Goal: Transaction & Acquisition: Purchase product/service

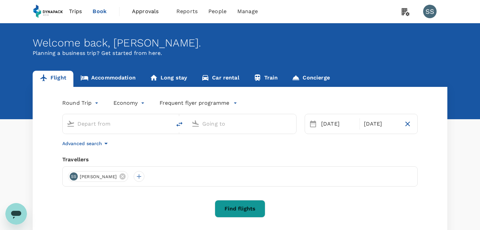
type input "Soekarno-Hatta Intl (CGK)"
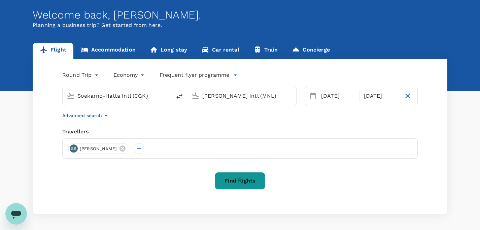
scroll to position [38, 0]
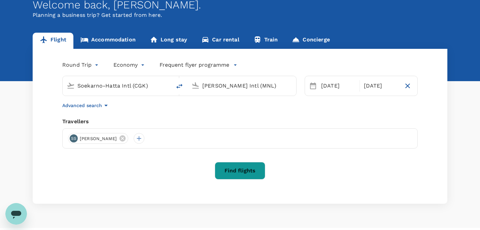
click at [273, 85] on input "Ninoy Aquino Intl (MNL)" at bounding box center [242, 85] width 80 height 10
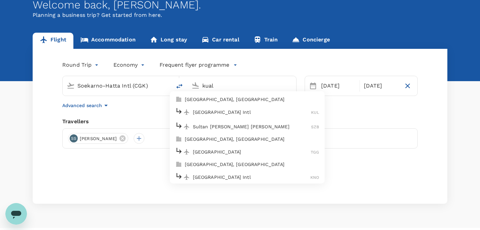
click at [205, 114] on p "[GEOGRAPHIC_DATA] Intl" at bounding box center [252, 112] width 118 height 7
type input "Kuala Lumpur Intl ([GEOGRAPHIC_DATA])"
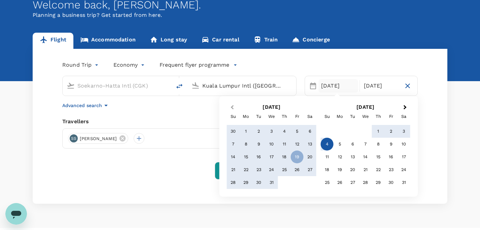
click at [235, 108] on button "Previous Month" at bounding box center [231, 107] width 11 height 11
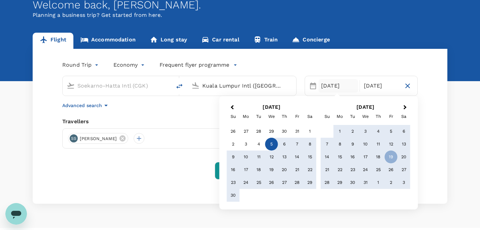
click at [271, 142] on div "5" at bounding box center [271, 144] width 13 height 13
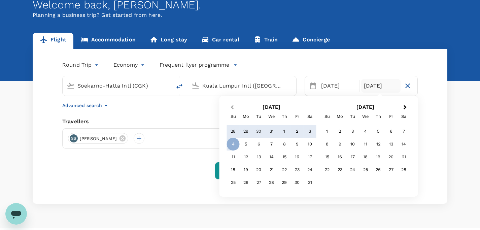
click at [232, 108] on span "Previous Month" at bounding box center [232, 108] width 0 height 8
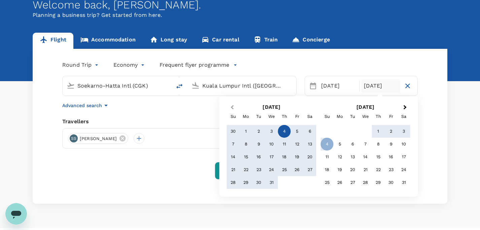
click at [232, 108] on span "Previous Month" at bounding box center [232, 108] width 0 height 8
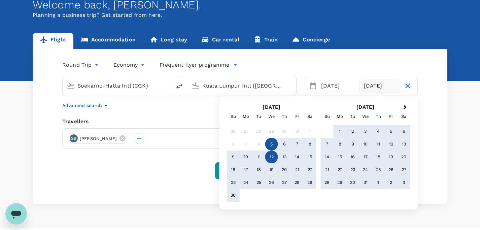
click at [269, 158] on div "12" at bounding box center [271, 156] width 13 height 13
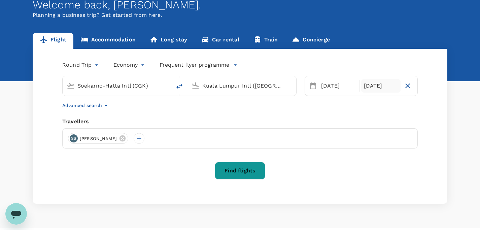
click at [378, 86] on div "[DATE]" at bounding box center [381, 85] width 40 height 13
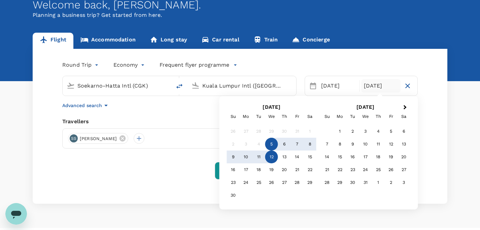
click at [428, 82] on div "Round Trip roundtrip Economy economy Frequent flyer programme Soekarno-Hatta In…" at bounding box center [240, 126] width 414 height 155
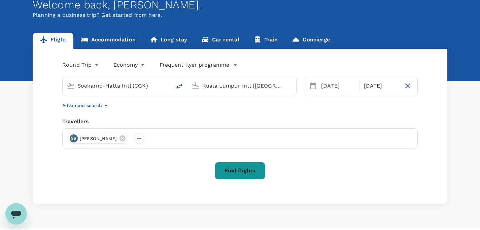
click at [243, 174] on button "Find flights" at bounding box center [240, 170] width 50 height 17
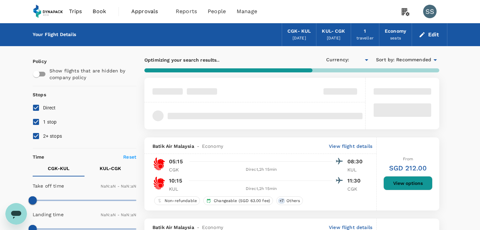
type input "SGD"
type input "1440"
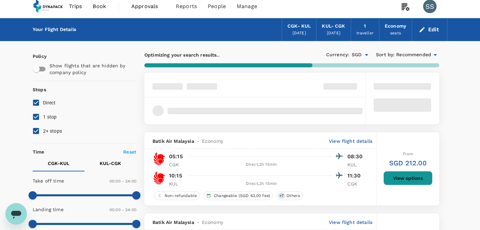
scroll to position [6, 0]
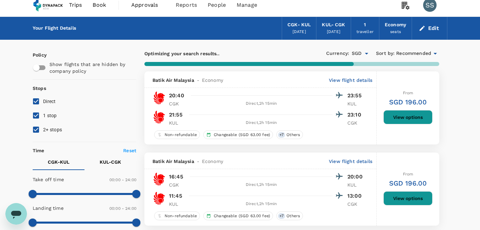
drag, startPoint x: 37, startPoint y: 117, endPoint x: 36, endPoint y: 120, distance: 3.5
click at [37, 117] on input "1 stop" at bounding box center [36, 115] width 14 height 14
checkbox input "false"
drag, startPoint x: 35, startPoint y: 129, endPoint x: 38, endPoint y: 129, distance: 3.7
click at [35, 129] on input "2+ stops" at bounding box center [36, 129] width 14 height 14
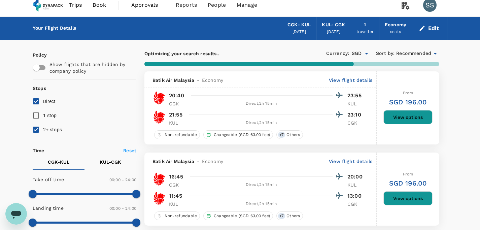
checkbox input "false"
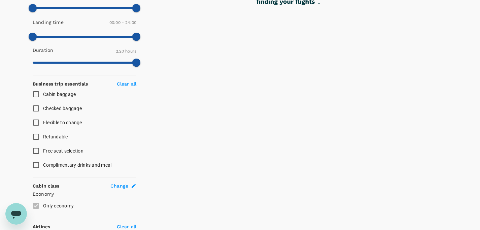
scroll to position [199, 0]
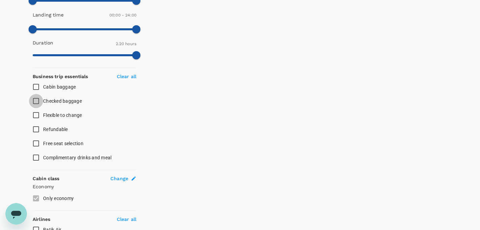
click at [35, 103] on input "Checked baggage" at bounding box center [36, 101] width 14 height 14
checkbox input "true"
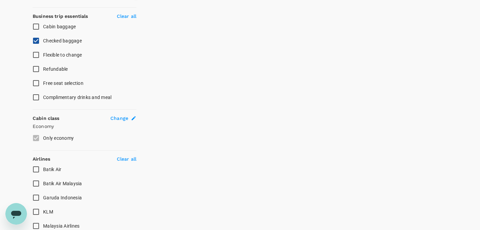
scroll to position [314, 0]
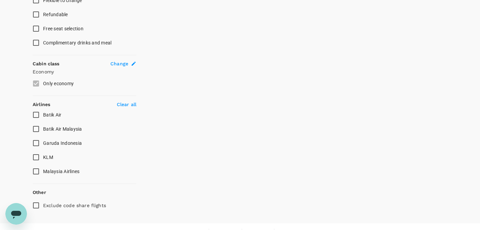
click at [37, 144] on input "Garuda Indonesia" at bounding box center [36, 143] width 14 height 14
checkbox input "true"
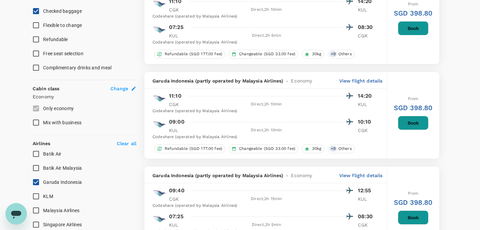
scroll to position [298, 0]
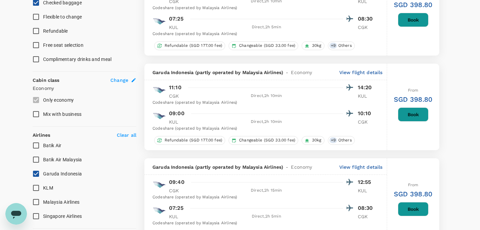
type input "1900"
checkbox input "false"
checkbox input "true"
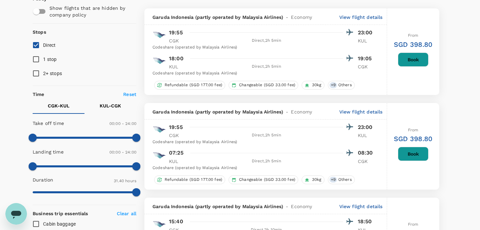
scroll to position [74, 0]
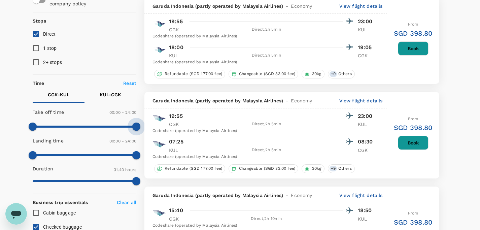
click at [137, 127] on span at bounding box center [136, 126] width 8 height 8
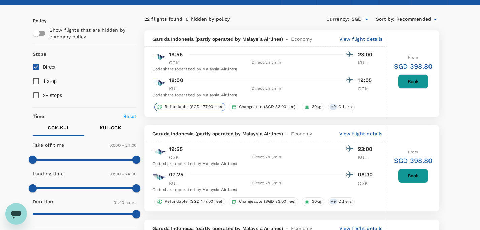
scroll to position [92, 0]
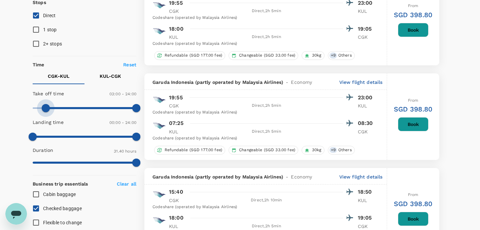
type input "480"
drag, startPoint x: 34, startPoint y: 110, endPoint x: 67, endPoint y: 110, distance: 33.0
click at [67, 110] on span at bounding box center [67, 108] width 8 height 8
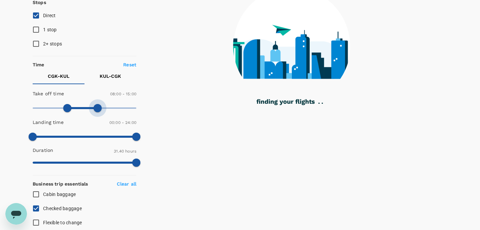
type input "870"
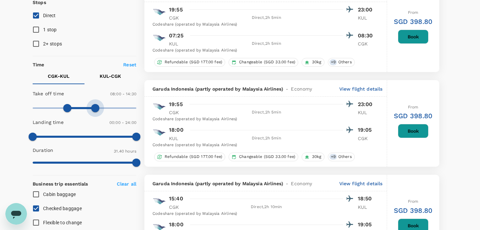
drag, startPoint x: 139, startPoint y: 107, endPoint x: 94, endPoint y: 111, distance: 44.5
click at [94, 111] on span at bounding box center [95, 108] width 8 height 8
type input "SGD"
click at [114, 77] on p "KUL - CGK" at bounding box center [111, 76] width 22 height 7
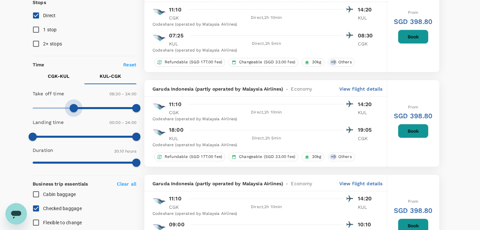
drag, startPoint x: 34, startPoint y: 109, endPoint x: 74, endPoint y: 111, distance: 40.1
click at [74, 111] on span at bounding box center [74, 108] width 8 height 8
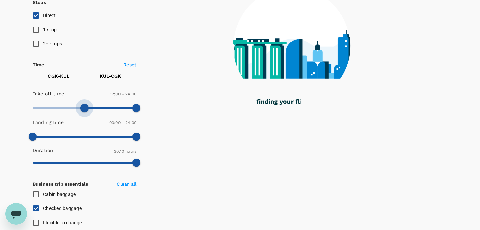
type input "750"
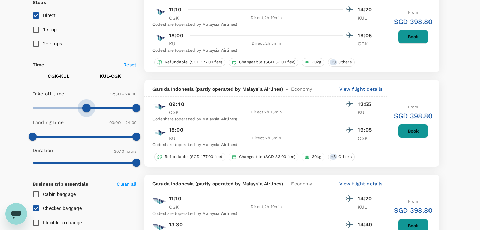
drag, startPoint x: 80, startPoint y: 110, endPoint x: 86, endPoint y: 110, distance: 5.7
click at [86, 110] on span at bounding box center [86, 108] width 8 height 8
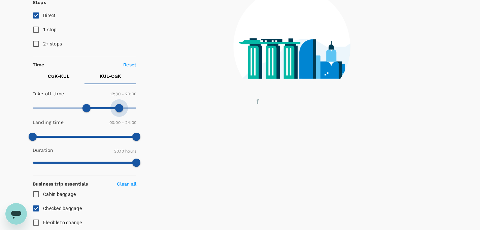
type input "1170"
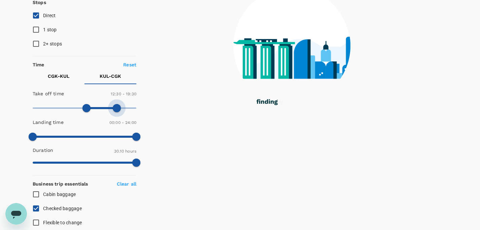
drag, startPoint x: 139, startPoint y: 106, endPoint x: 118, endPoint y: 107, distance: 20.9
click at [118, 107] on span at bounding box center [117, 108] width 8 height 8
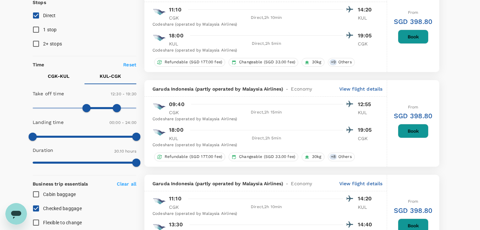
type input "SGD"
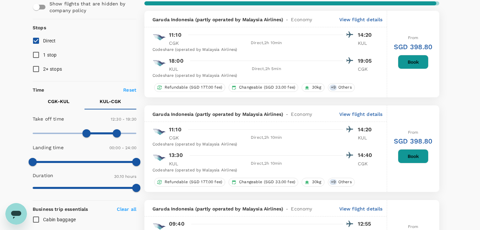
scroll to position [31, 0]
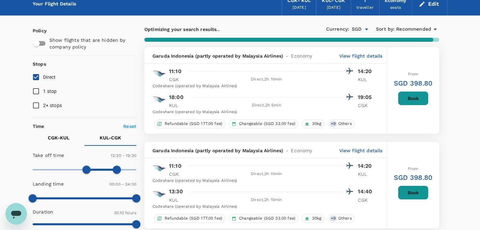
click at [417, 97] on button "Book" at bounding box center [412, 98] width 31 height 14
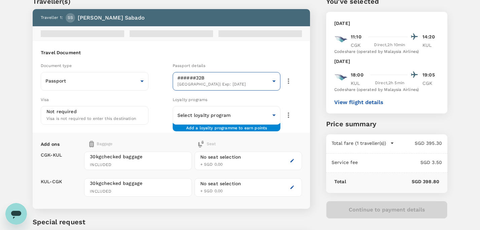
scroll to position [40, 0]
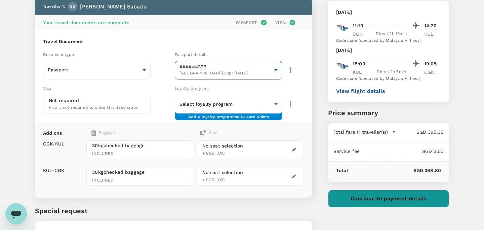
click at [276, 70] on body "Back to flight results Flight review Traveller(s) Traveller 1 : SS Sherry Ann S…" at bounding box center [242, 122] width 484 height 324
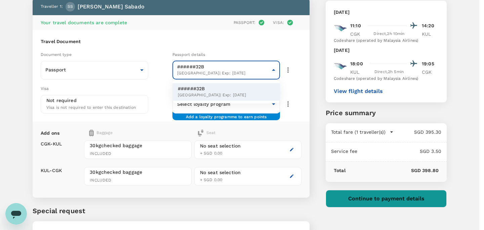
click at [306, 50] on div at bounding box center [242, 115] width 484 height 230
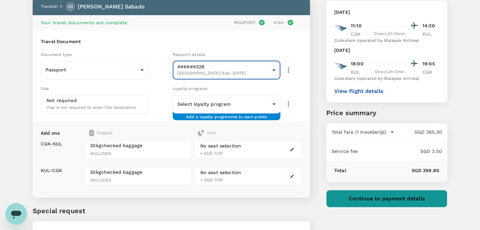
scroll to position [49, 0]
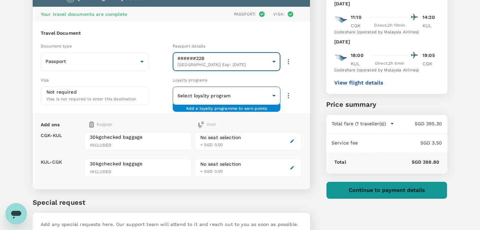
click at [273, 94] on body "Back to flight results Flight review Traveller(s) Traveller 1 : SS Sherry Ann S…" at bounding box center [240, 113] width 480 height 324
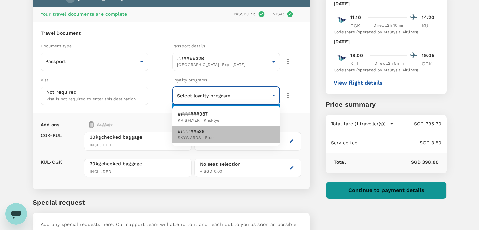
drag, startPoint x: 204, startPoint y: 136, endPoint x: 209, endPoint y: 136, distance: 4.7
click at [204, 136] on span "SKYWARDS | Blue" at bounding box center [196, 138] width 36 height 7
type input "eeefb368-2eaf-45da-b2af-e0428a278778"
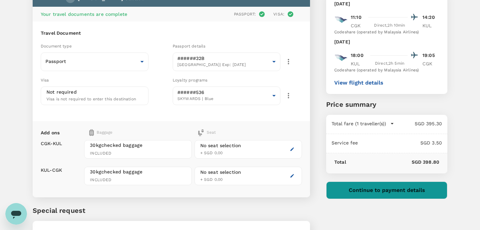
click at [303, 87] on div "Travel Document Document type Passport Passport ​ Passport details ######32B [G…" at bounding box center [171, 72] width 277 height 100
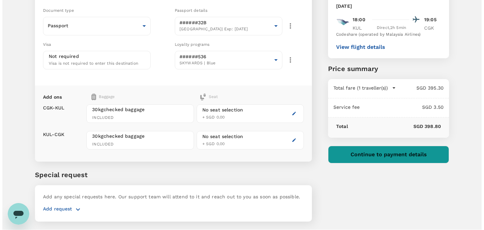
scroll to position [89, 0]
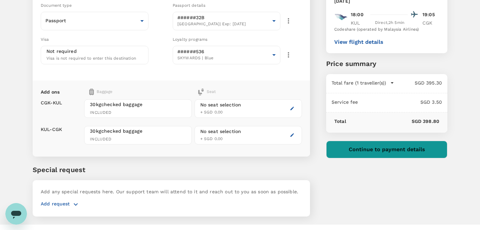
click at [395, 150] on button "Continue to payment details" at bounding box center [386, 149] width 121 height 17
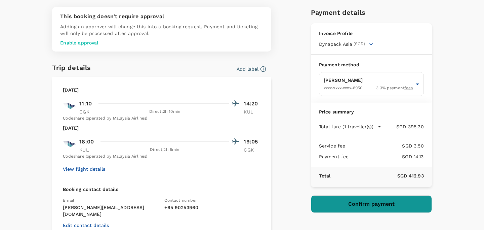
scroll to position [25, 0]
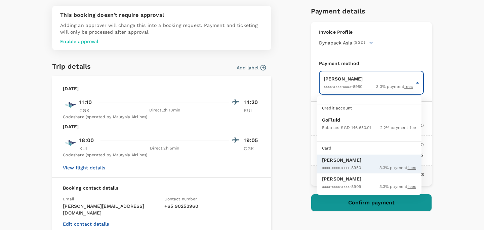
click at [416, 83] on body "Back to flight results Flight review Traveller(s) Traveller 1 : SS Sherry Ann S…" at bounding box center [242, 77] width 484 height 332
click at [354, 128] on span "Balance : SGD 146,650.01" at bounding box center [346, 127] width 49 height 5
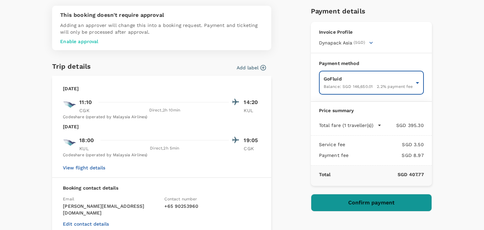
click at [283, 80] on div "This booking doesn't require approval Adding an approver will change this into …" at bounding box center [239, 143] width 385 height 286
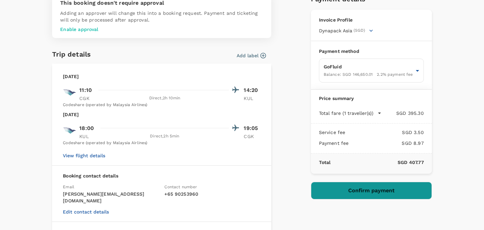
scroll to position [48, 0]
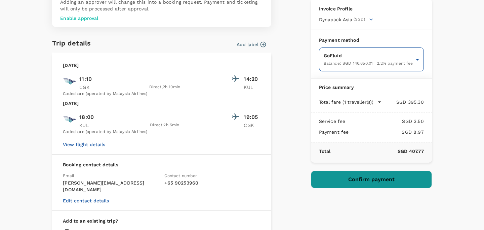
click at [415, 60] on body "Back to flight results Flight review Traveller(s) Traveller 1 : SS Sherry Ann S…" at bounding box center [242, 77] width 484 height 332
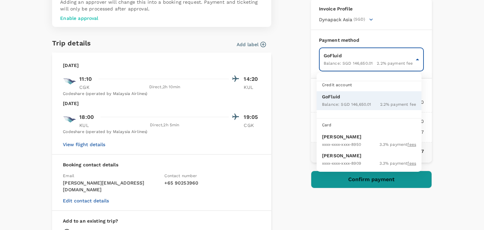
click at [362, 137] on p "[PERSON_NAME]" at bounding box center [369, 136] width 94 height 7
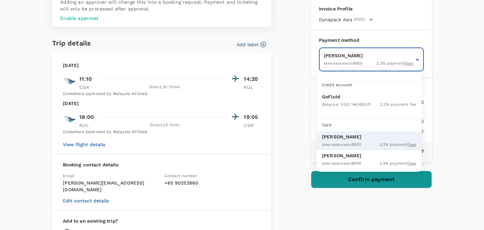
click at [417, 60] on body "Back to flight results Flight review Traveller(s) Traveller 1 : SS Sherry Ann S…" at bounding box center [242, 77] width 484 height 332
click at [357, 97] on p "GoFluid" at bounding box center [369, 96] width 94 height 7
type input "9d842818-c7a5-41d5-8c81-14bddedb03ed"
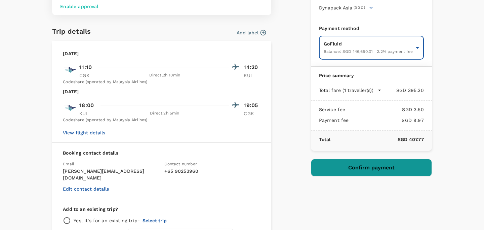
scroll to position [105, 0]
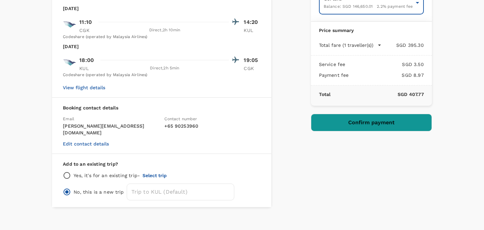
click at [374, 125] on button "Confirm payment" at bounding box center [371, 122] width 121 height 17
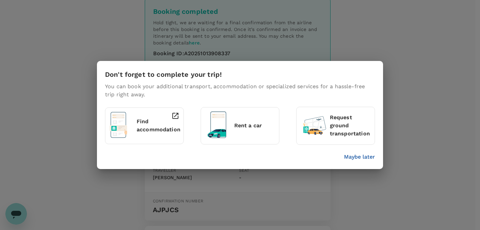
scroll to position [59, 0]
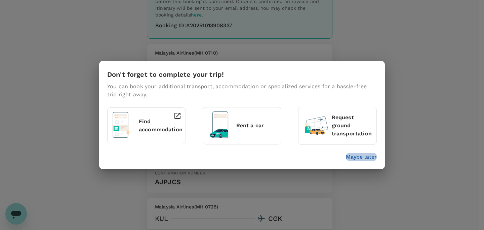
click at [366, 158] on p "Maybe later" at bounding box center [361, 157] width 31 height 8
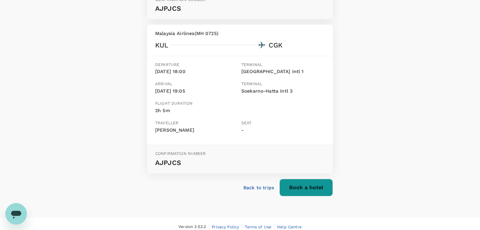
scroll to position [0, 0]
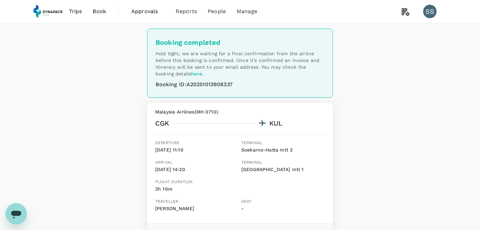
click at [99, 11] on span "Book" at bounding box center [98, 11] width 13 height 8
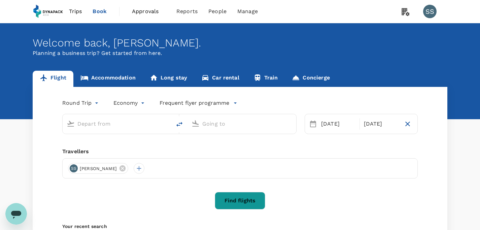
type input "Soekarno-Hatta Intl (CGK)"
type input "Kuala Lumpur Intl ([GEOGRAPHIC_DATA])"
type input "Soekarno-Hatta Intl (CGK)"
type input "Kuala Lumpur Intl ([GEOGRAPHIC_DATA])"
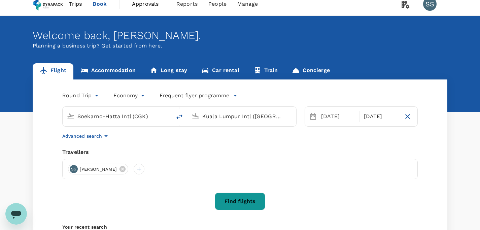
scroll to position [9, 0]
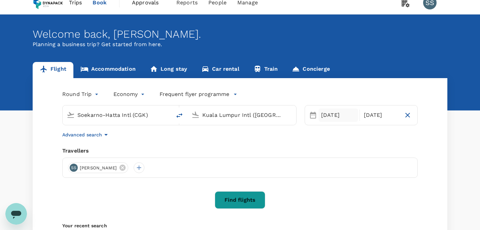
click at [325, 115] on div "[DATE]" at bounding box center [338, 114] width 40 height 13
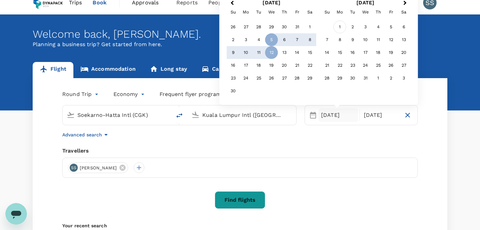
click at [340, 24] on div "1" at bounding box center [339, 27] width 13 height 13
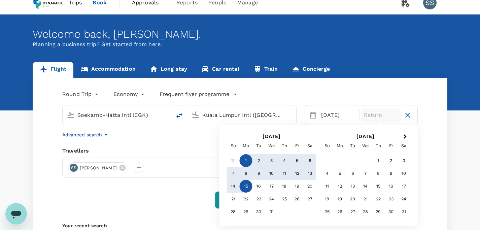
click at [247, 186] on div "15" at bounding box center [245, 186] width 13 height 13
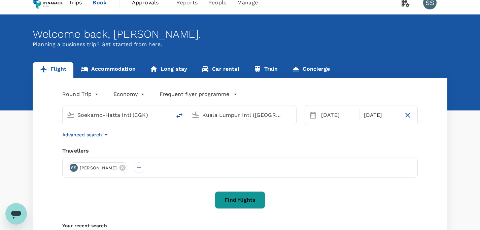
click at [359, 142] on div "Round Trip roundtrip Economy economy Frequent flyer programme Soekarno-Hatta In…" at bounding box center [240, 173] width 414 height 191
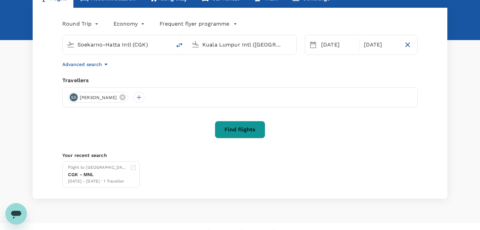
scroll to position [87, 0]
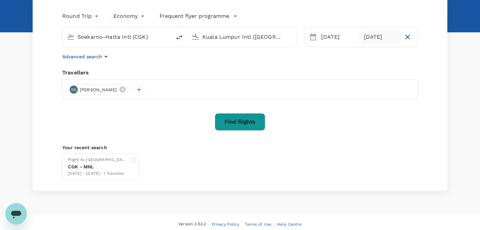
click at [382, 36] on div "[DATE]" at bounding box center [381, 36] width 40 height 13
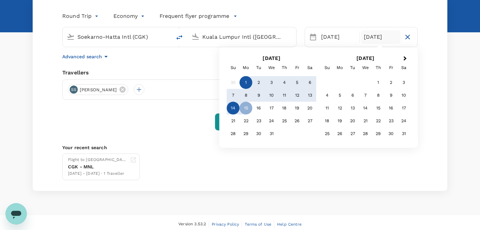
click at [234, 110] on div "14" at bounding box center [233, 108] width 13 height 13
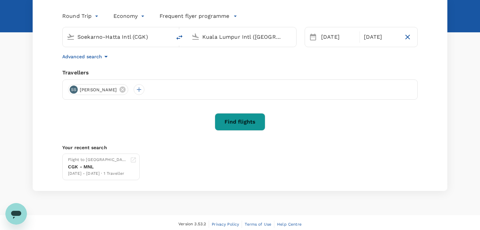
click at [359, 65] on div "Round Trip roundtrip Economy economy Frequent flyer programme Soekarno-Hatta In…" at bounding box center [240, 95] width 414 height 191
click at [378, 39] on div "[DATE]" at bounding box center [381, 36] width 40 height 13
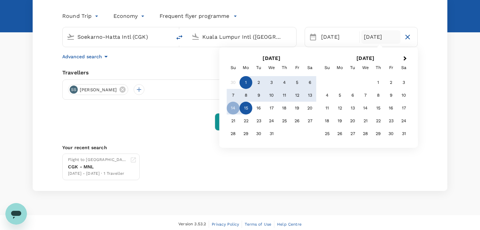
click at [245, 108] on div "15" at bounding box center [245, 108] width 13 height 13
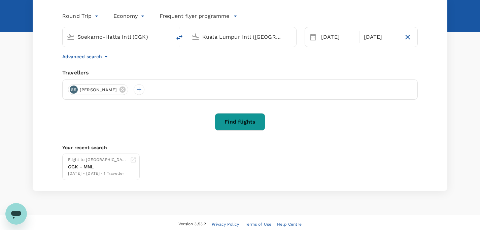
click at [329, 66] on div "Round Trip roundtrip Economy economy Frequent flyer programme Soekarno-Hatta In…" at bounding box center [240, 95] width 414 height 191
click at [242, 117] on button "Find flights" at bounding box center [240, 121] width 50 height 17
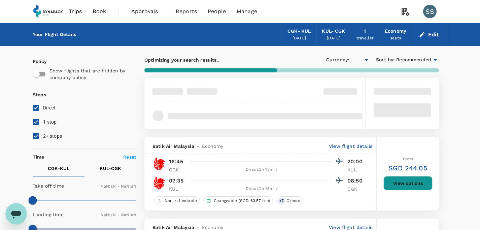
type input "SGD"
type input "1440"
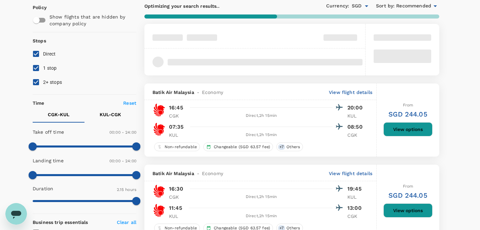
scroll to position [113, 0]
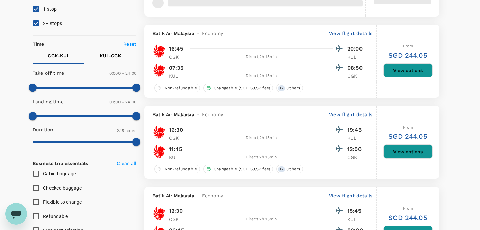
click at [37, 8] on input "1 stop" at bounding box center [36, 9] width 14 height 14
checkbox input "false"
click at [38, 23] on input "2+ stops" at bounding box center [36, 23] width 14 height 14
checkbox input "false"
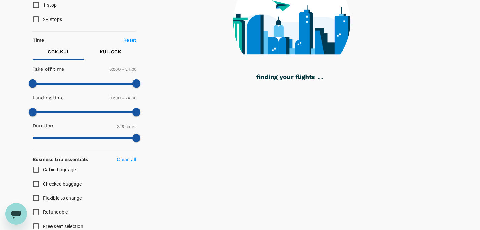
scroll to position [176, 0]
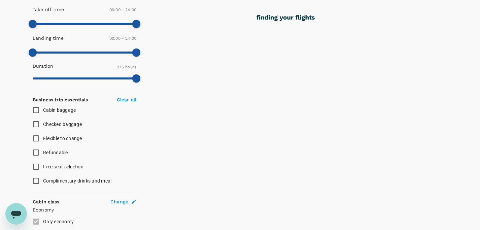
drag, startPoint x: 35, startPoint y: 125, endPoint x: 40, endPoint y: 125, distance: 5.1
click at [36, 125] on input "Checked baggage" at bounding box center [36, 124] width 14 height 14
checkbox input "true"
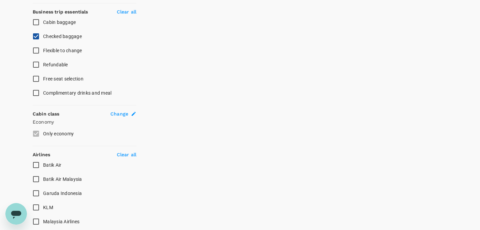
scroll to position [315, 0]
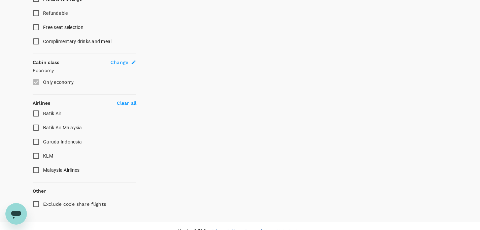
click at [35, 142] on input "Garuda Indonesia" at bounding box center [36, 142] width 14 height 14
checkbox input "true"
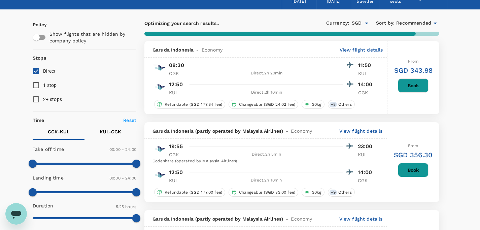
scroll to position [35, 0]
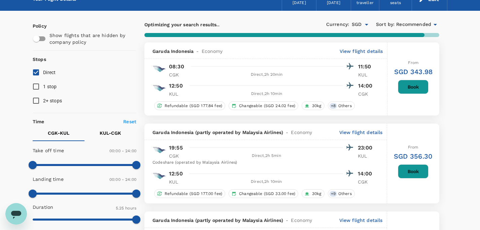
type input "1900"
checkbox input "false"
checkbox input "true"
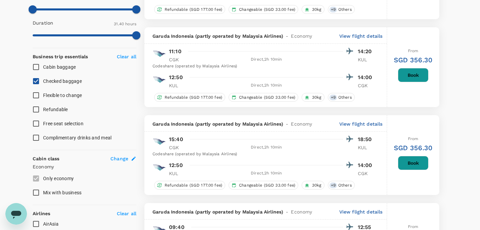
scroll to position [208, 0]
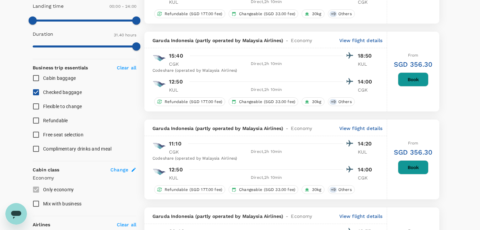
click at [412, 80] on button "Book" at bounding box center [412, 79] width 31 height 14
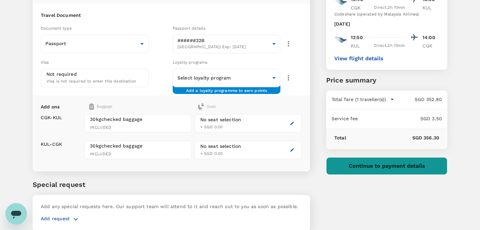
scroll to position [75, 0]
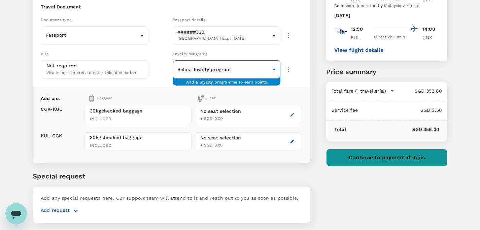
click at [277, 70] on body "Back to flight results Flight review Traveller(s) Traveller 1 : SS [PERSON_NAME…" at bounding box center [240, 87] width 480 height 324
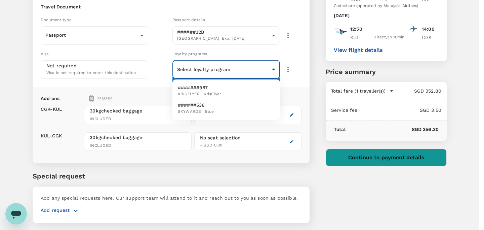
click at [220, 107] on li "######536 SKYWARDS | Blue" at bounding box center [227, 108] width 108 height 17
type input "eeefb368-2eaf-45da-b2af-e0428a278778"
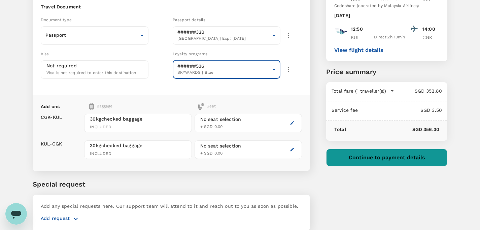
click at [306, 82] on div "Travel Document Document type Passport Passport ​ Passport details ######32B [G…" at bounding box center [171, 45] width 277 height 100
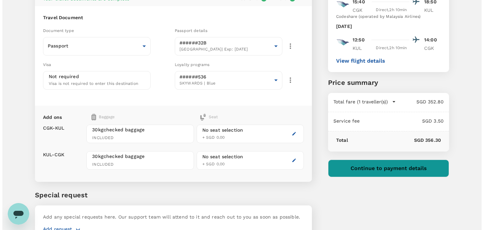
scroll to position [74, 0]
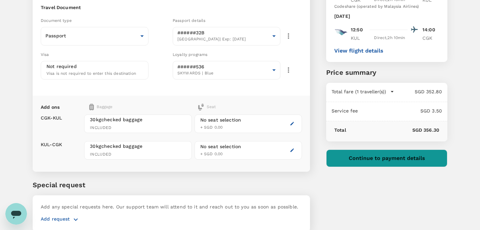
click at [383, 161] on button "Continue to payment details" at bounding box center [386, 157] width 121 height 17
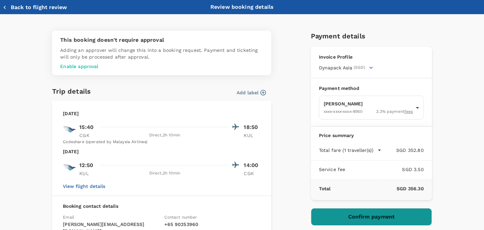
scroll to position [10, 0]
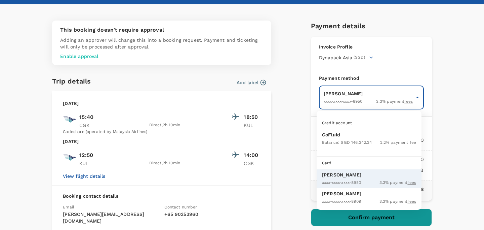
click at [419, 95] on body "Back to flight results Flight review Traveller(s) Traveller 1 : SS [PERSON_NAME…" at bounding box center [242, 92] width 484 height 332
click at [377, 140] on div "Balance : SGD 146,242.24 2.2 % payment fee" at bounding box center [369, 142] width 94 height 8
type input "9d842818-c7a5-41d5-8c81-14bddedb03ed"
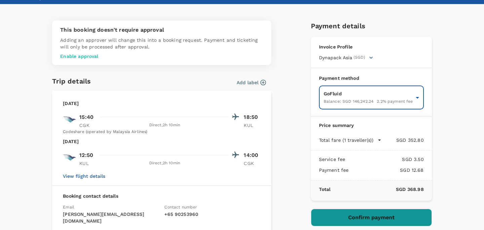
click at [448, 111] on div "This booking doesn't require approval Adding an approver will change this into …" at bounding box center [242, 158] width 430 height 274
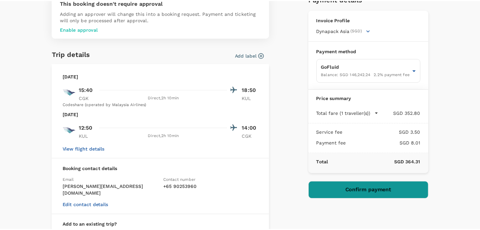
scroll to position [0, 0]
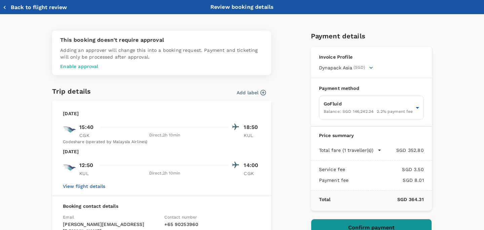
click at [4, 9] on icon "button" at bounding box center [4, 7] width 7 height 7
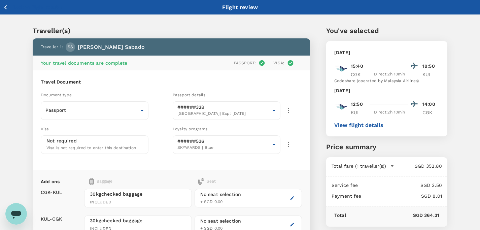
click at [9, 8] on icon "button" at bounding box center [5, 7] width 8 height 8
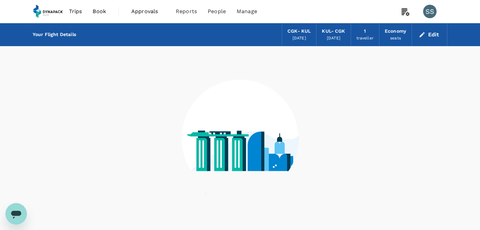
scroll to position [21, 0]
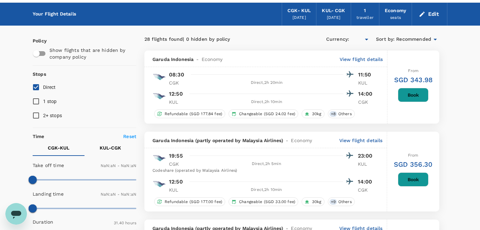
type input "SGD"
type input "1440"
